Goal: Task Accomplishment & Management: Use online tool/utility

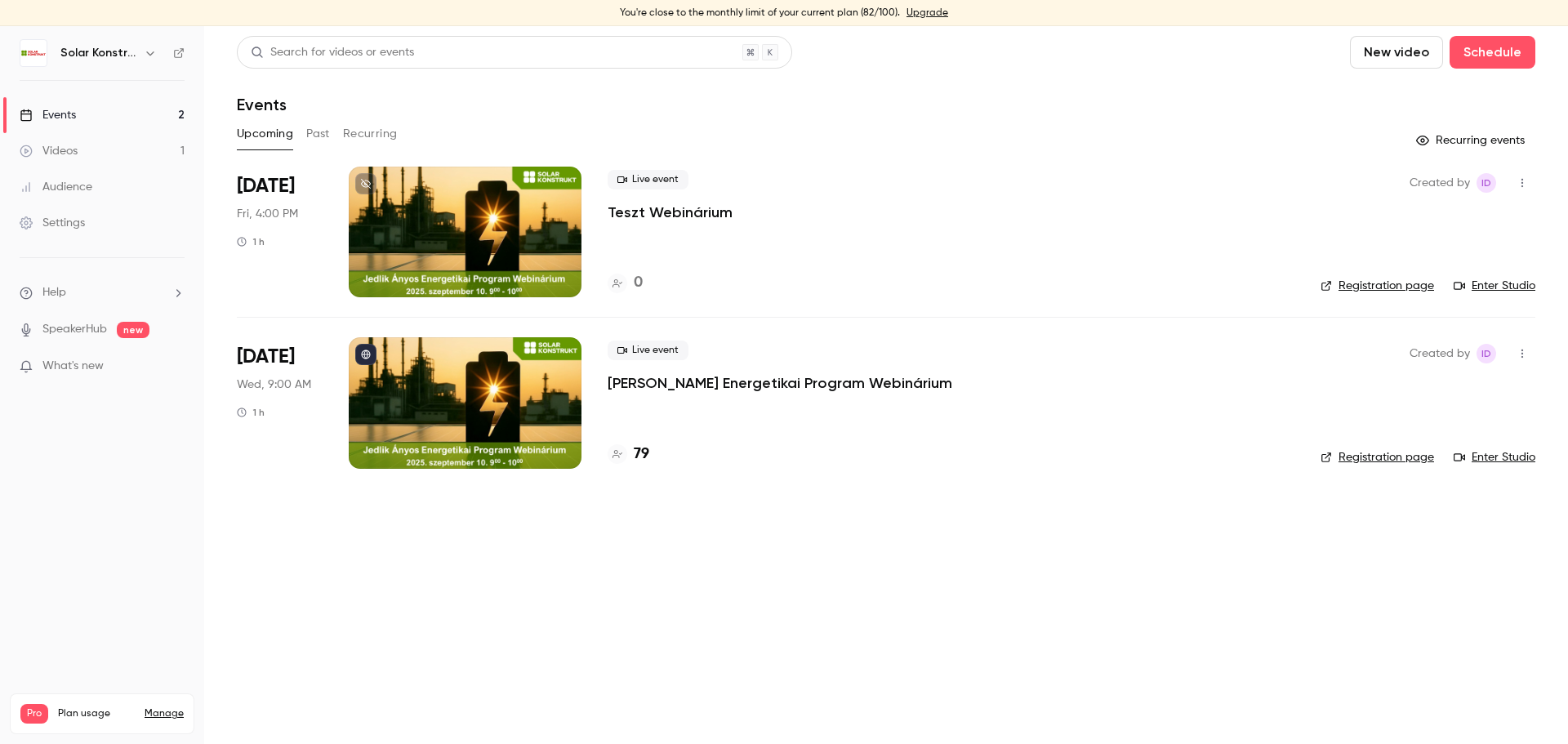
click at [104, 148] on link "Videos 1" at bounding box center [102, 151] width 204 height 36
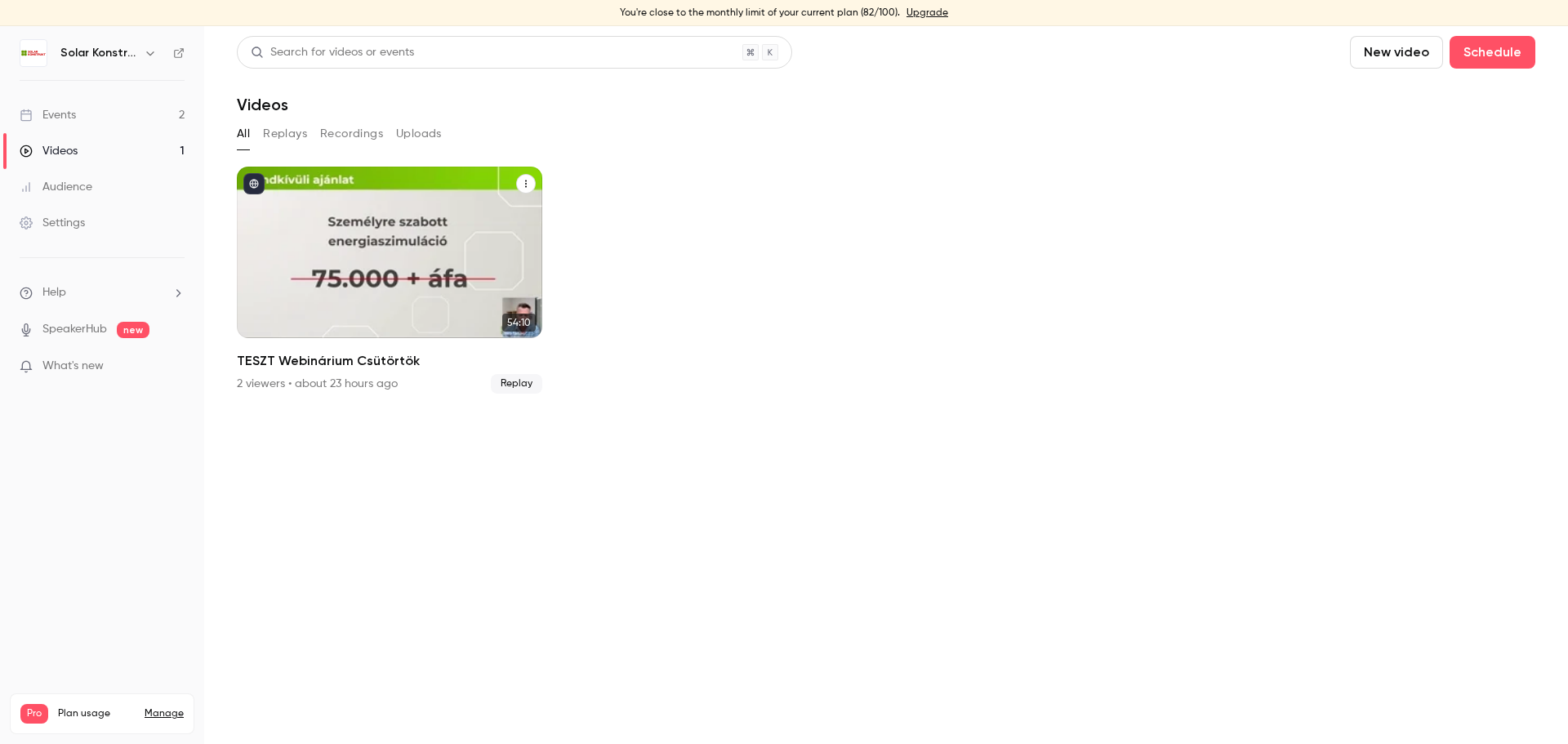
click at [525, 187] on icon "TESZT Webinárium Csütörtök" at bounding box center [526, 185] width 2 height 8
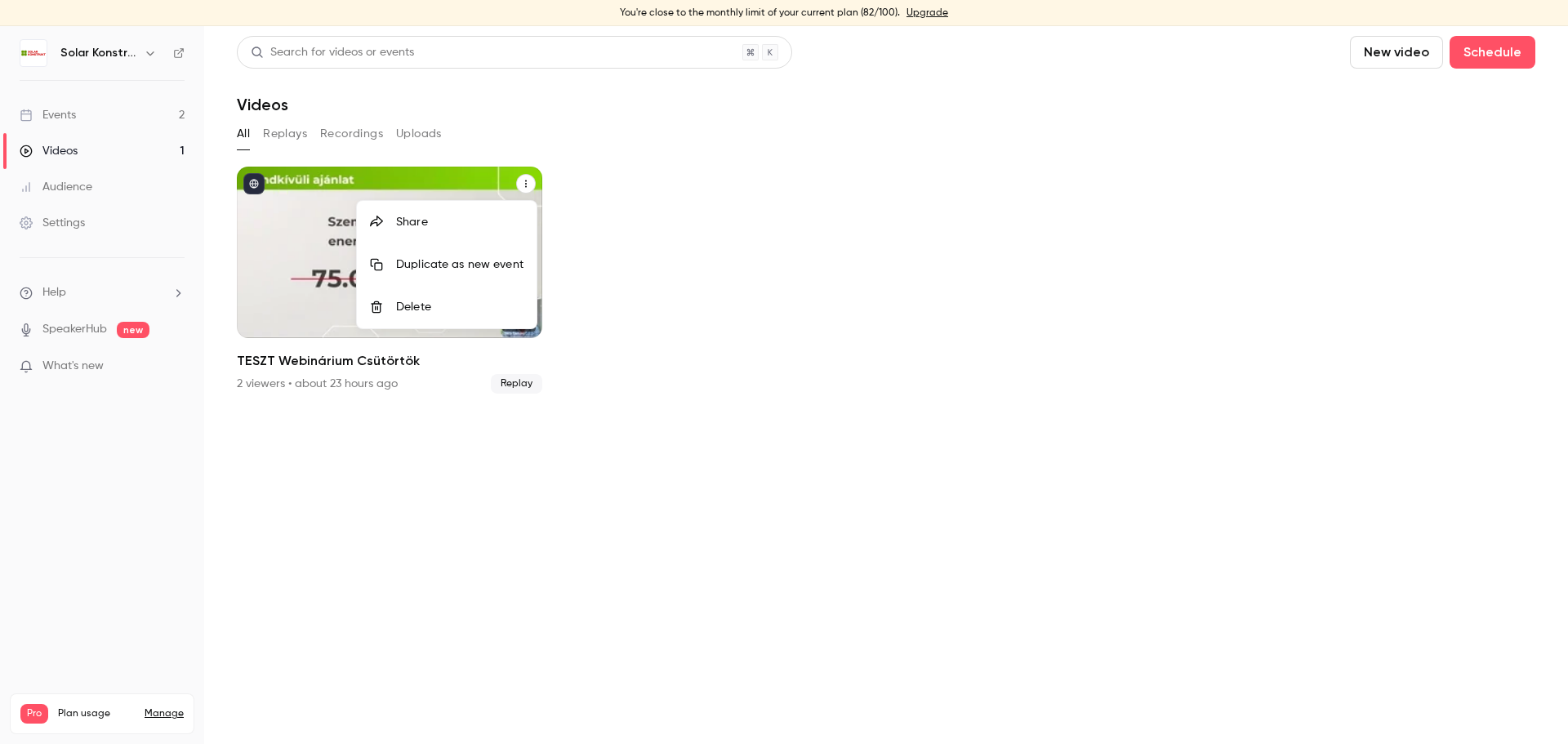
click at [443, 269] on div "Duplicate as new event" at bounding box center [460, 264] width 128 height 16
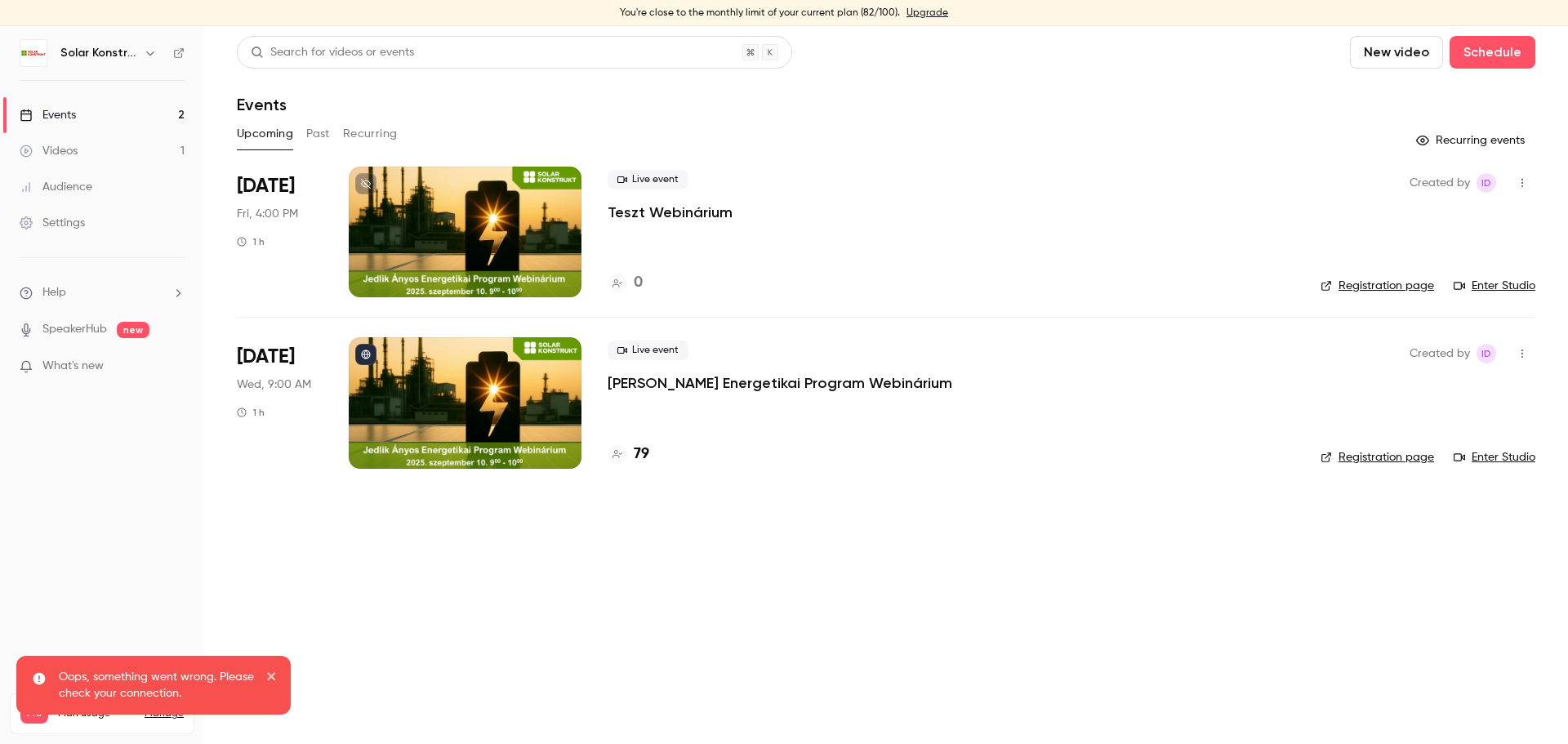
click at [62, 155] on div "Videos" at bounding box center [48, 151] width 58 height 16
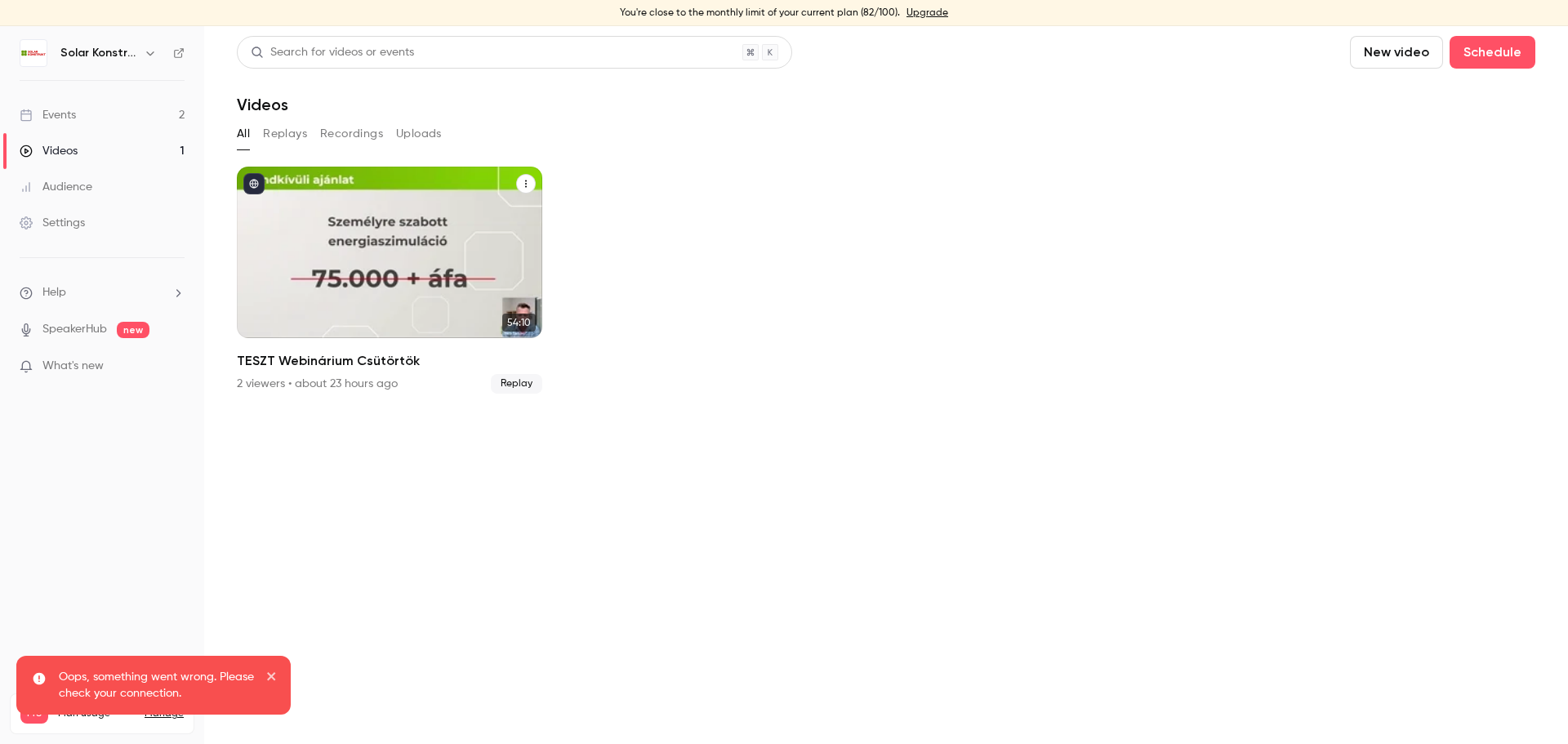
click at [528, 184] on icon "TESZT Webinárium Csütörtök" at bounding box center [526, 184] width 9 height 9
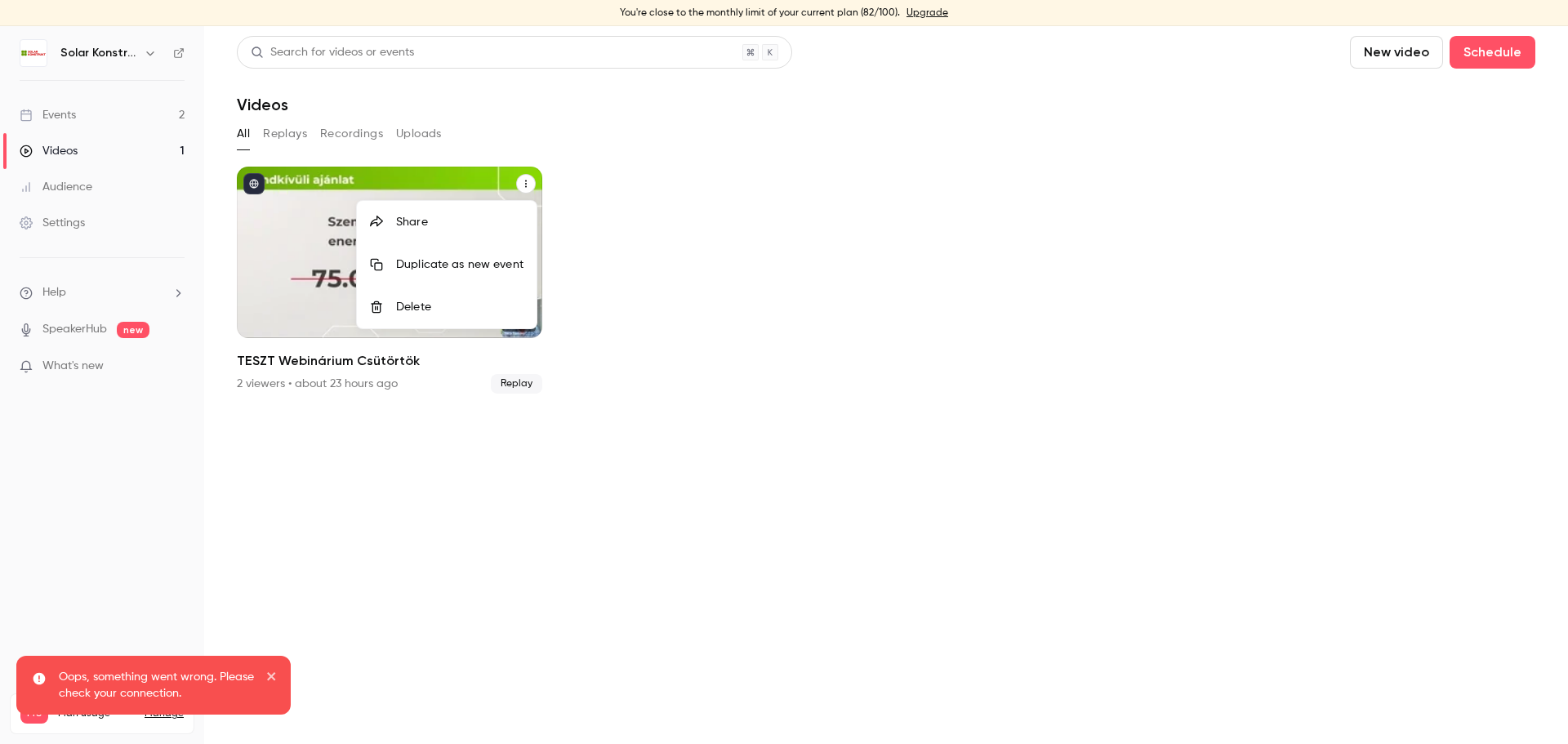
click at [432, 311] on div "Delete" at bounding box center [460, 307] width 128 height 16
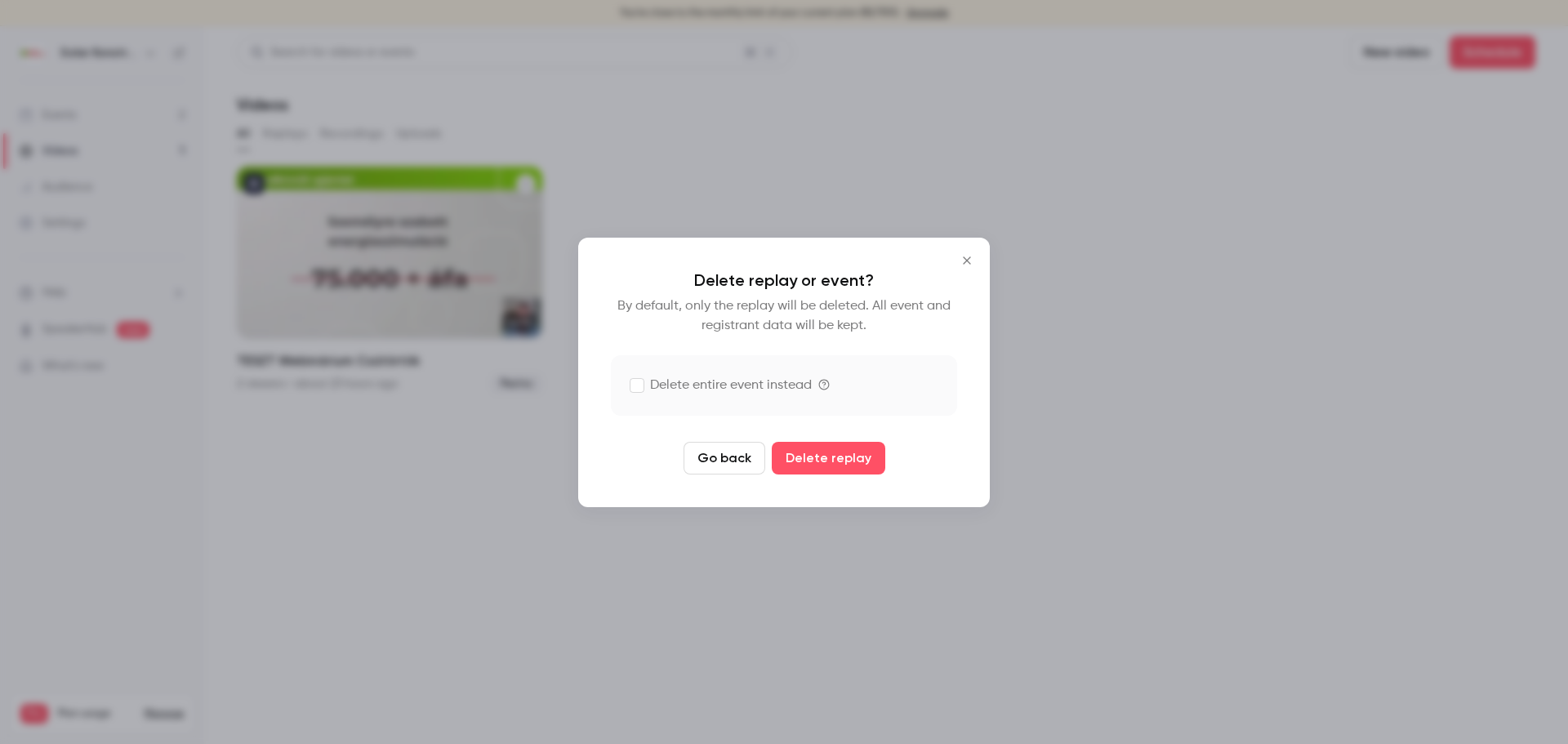
click at [649, 391] on label "Delete entire event instead" at bounding box center [721, 385] width 182 height 20
click at [823, 461] on button "Delete replay and event" at bounding box center [828, 458] width 182 height 33
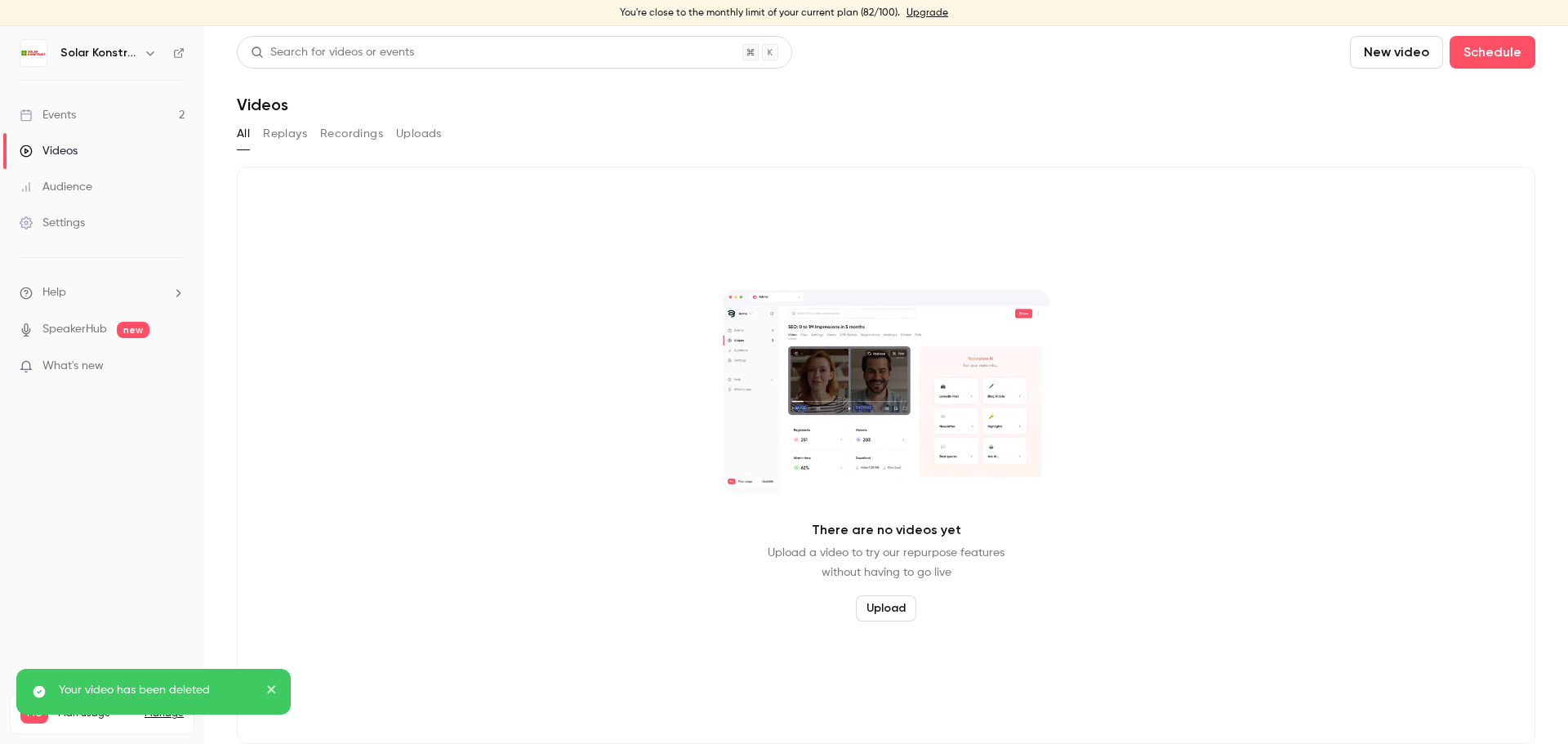
click at [48, 119] on div "Events" at bounding box center [48, 115] width 57 height 16
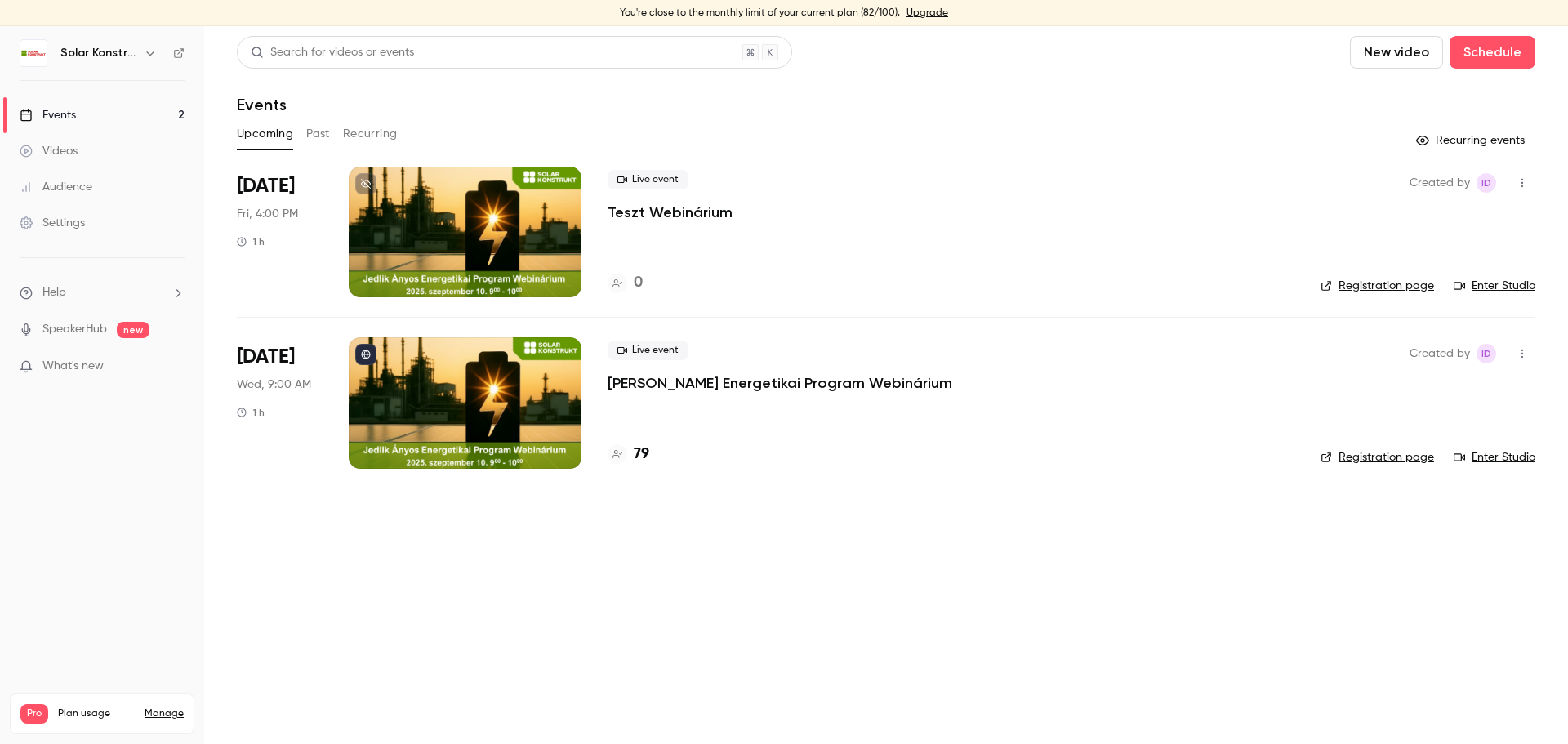
click at [1522, 283] on link "Enter Studio" at bounding box center [1494, 285] width 81 height 16
click at [538, 239] on div at bounding box center [466, 232] width 233 height 131
click at [1521, 290] on link "Enter Studio" at bounding box center [1494, 285] width 81 height 16
